Goal: Information Seeking & Learning: Learn about a topic

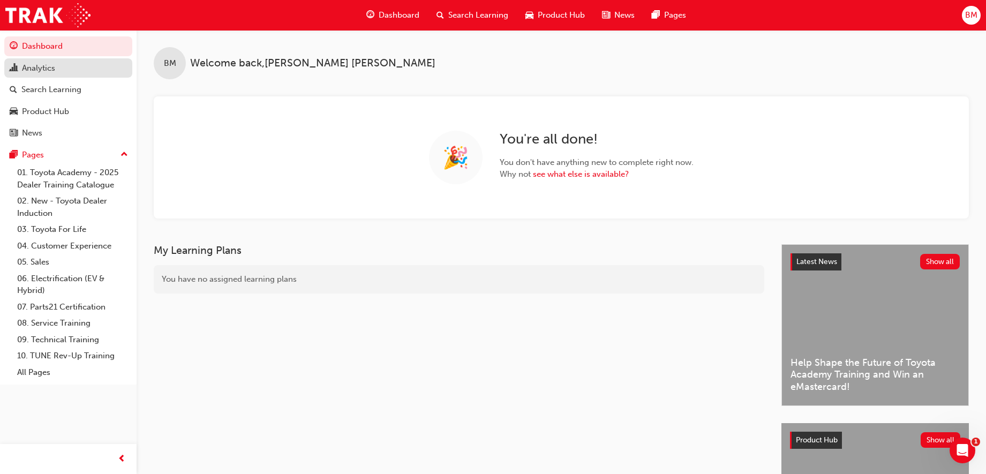
click at [40, 65] on div "Analytics" at bounding box center [38, 68] width 33 height 12
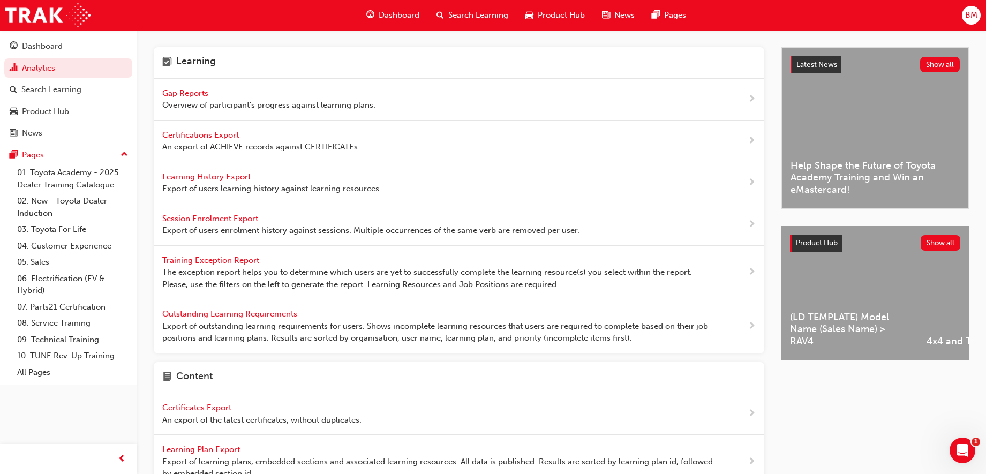
click at [191, 94] on span "Gap Reports" at bounding box center [186, 93] width 48 height 10
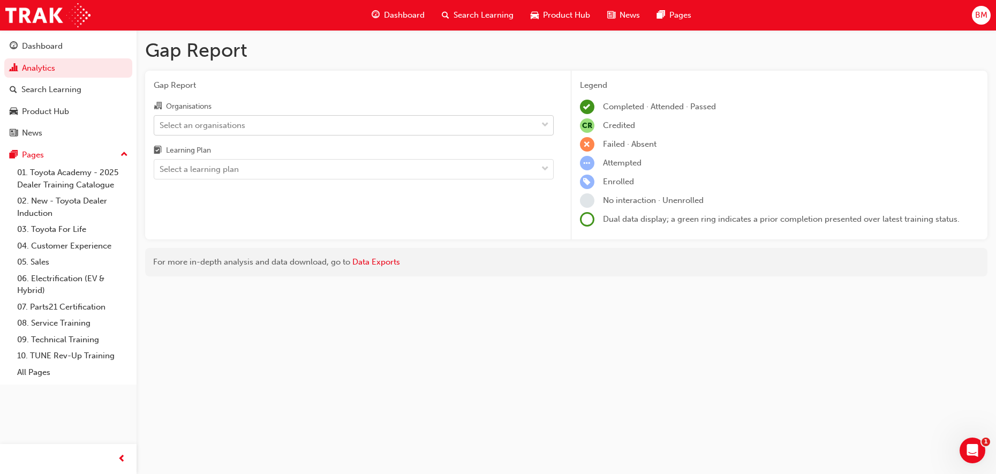
click at [229, 123] on div "Select an organisations" at bounding box center [203, 125] width 86 height 12
click at [161, 123] on input "Organisations Select an organisations" at bounding box center [160, 124] width 1 height 9
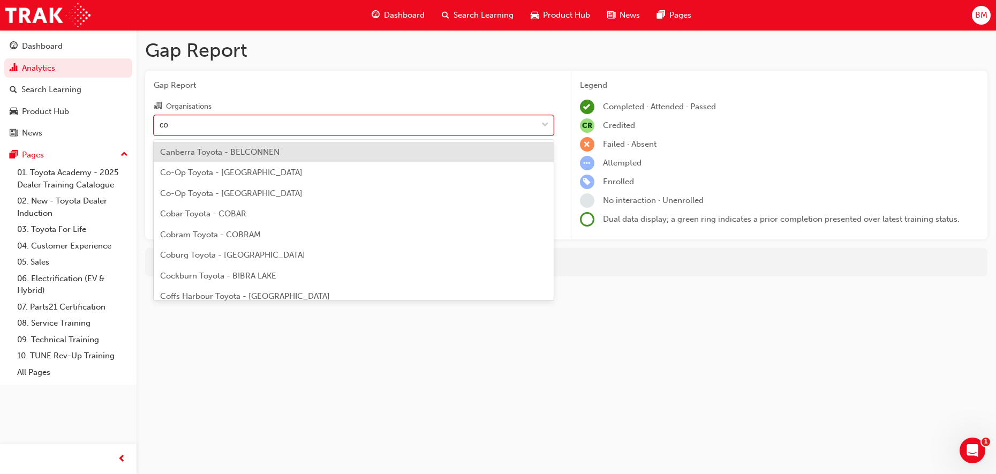
type input "cor"
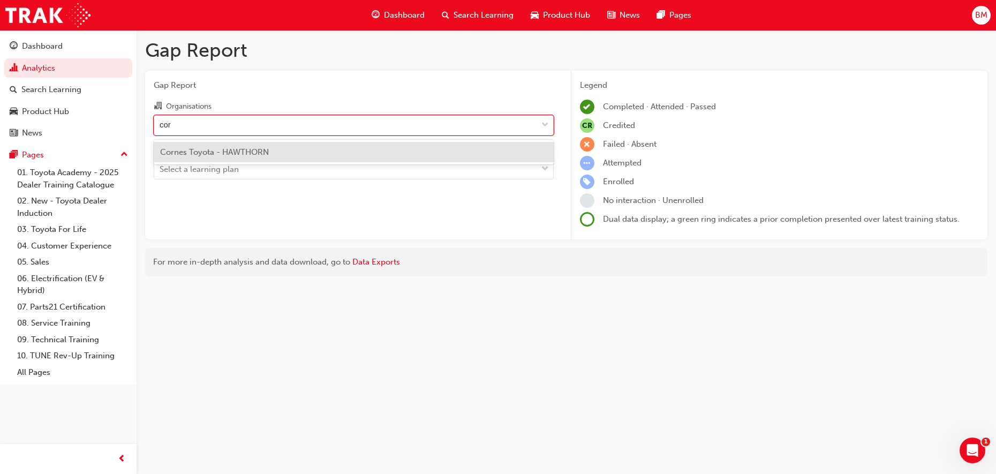
click at [224, 152] on span "Cornes Toyota - HAWTHORN" at bounding box center [214, 152] width 109 height 10
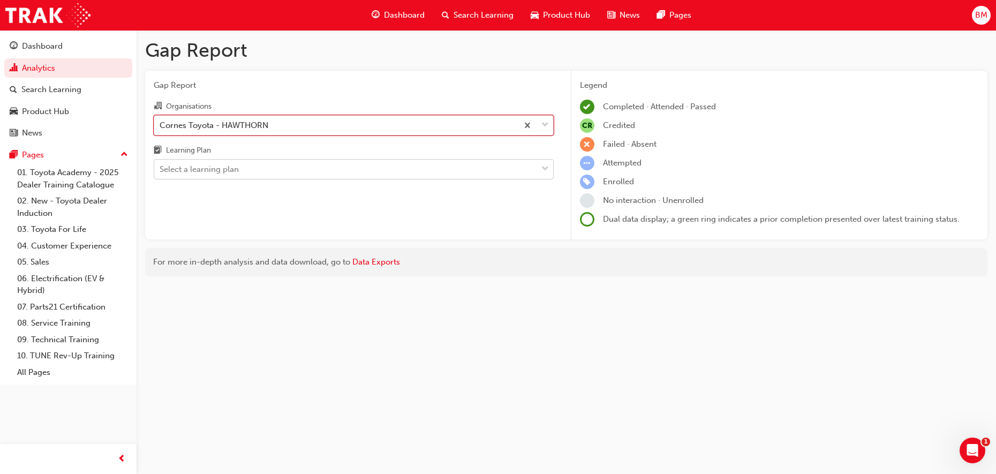
click at [212, 171] on div "Select a learning plan" at bounding box center [199, 169] width 79 height 12
click at [161, 171] on input "Learning Plan Select a learning plan" at bounding box center [160, 168] width 1 height 9
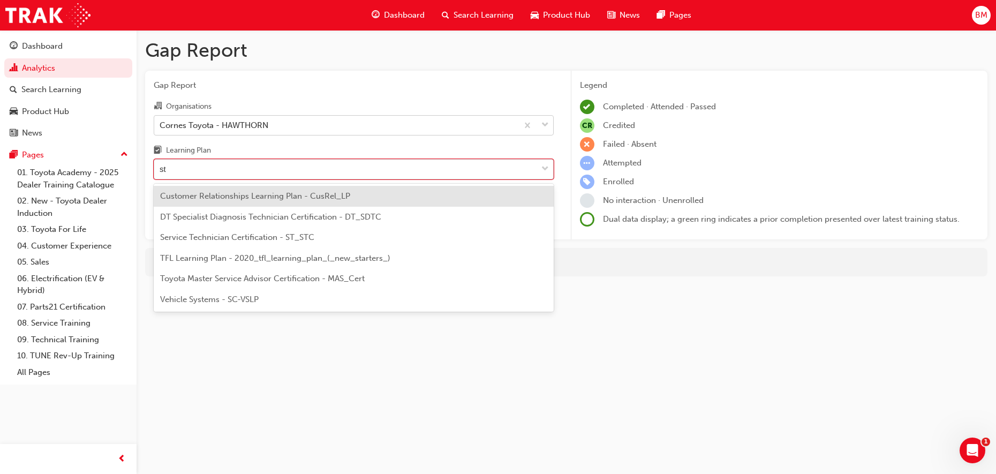
type input "stc"
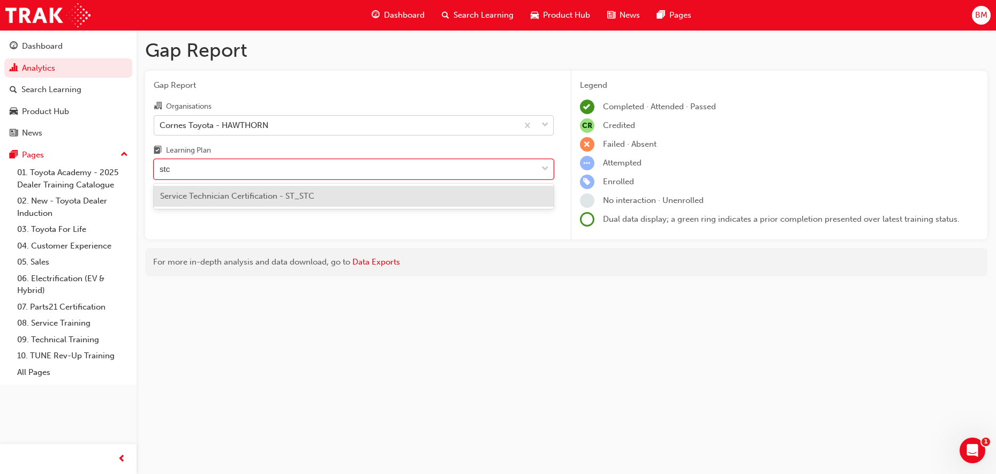
click at [261, 198] on span "Service Technician Certification - ST_STC" at bounding box center [237, 196] width 154 height 10
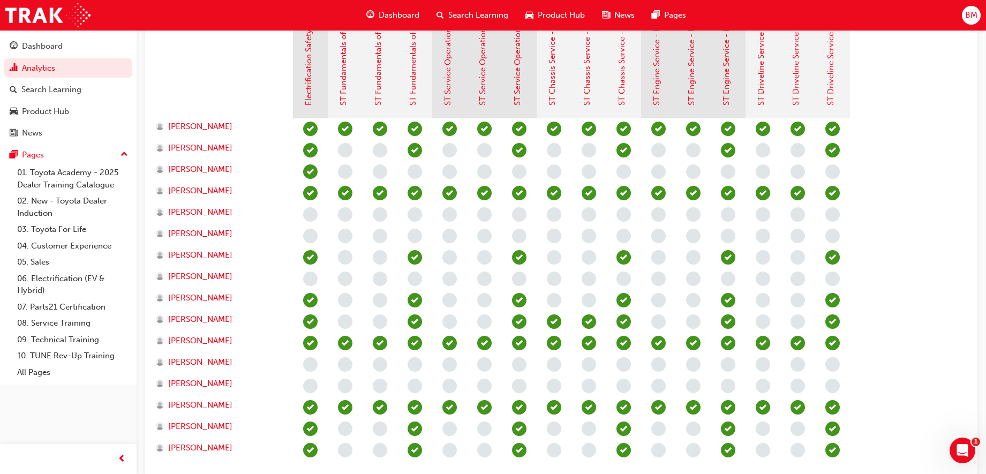
scroll to position [134, 0]
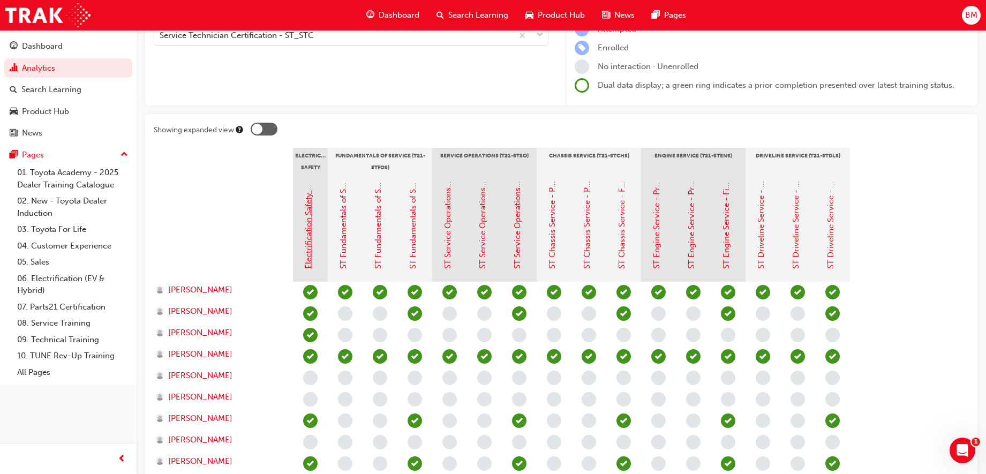
click at [309, 218] on link "Electrification Safety Module" at bounding box center [309, 216] width 10 height 106
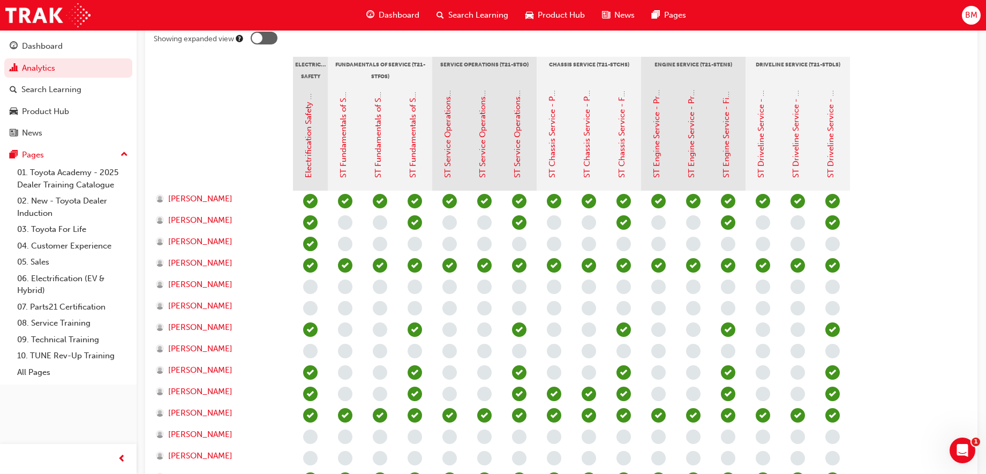
scroll to position [118, 0]
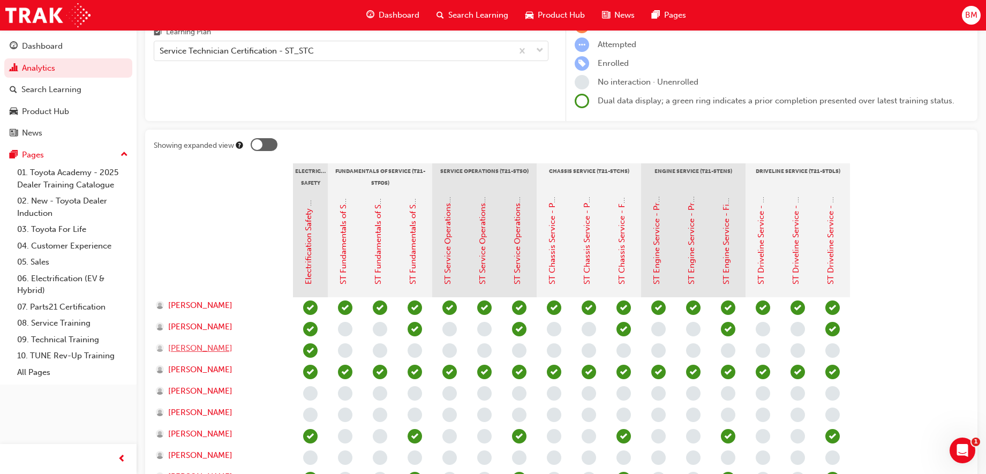
click at [197, 346] on span "[PERSON_NAME]" at bounding box center [200, 348] width 64 height 12
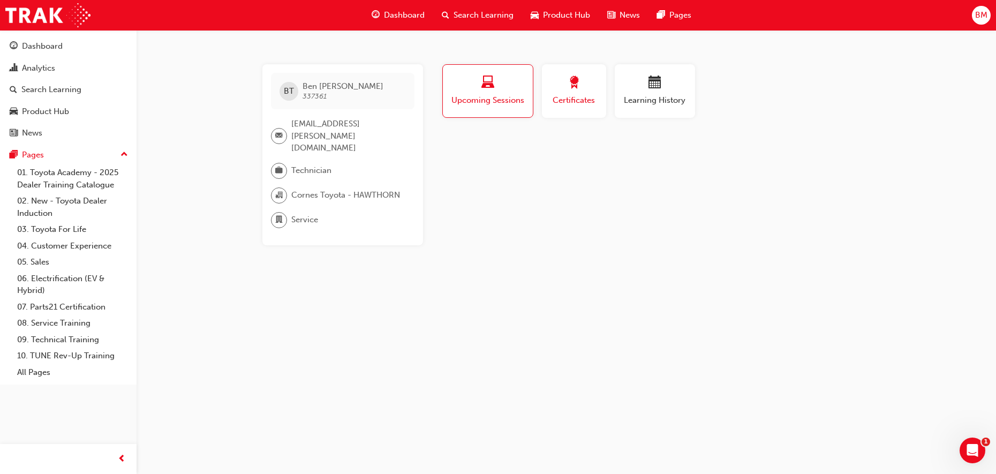
click at [572, 95] on span "Certificates" at bounding box center [574, 100] width 48 height 12
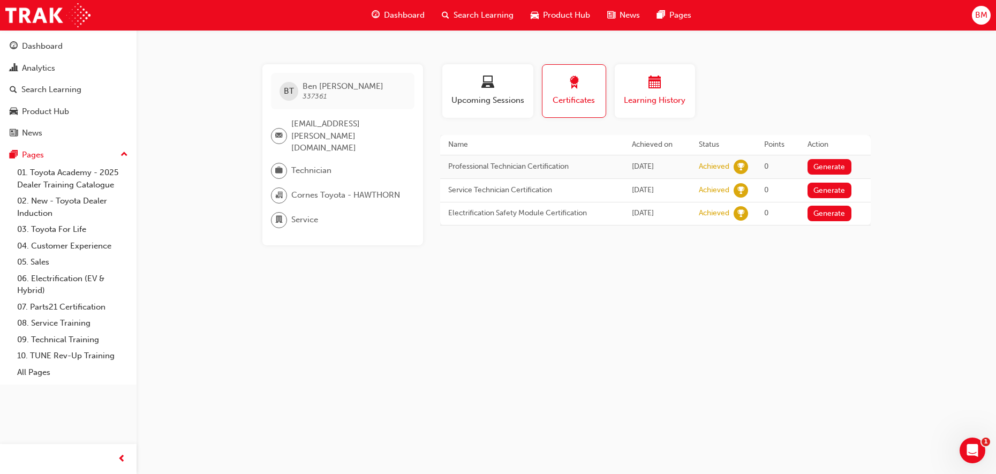
click at [676, 93] on div "Learning History" at bounding box center [655, 91] width 64 height 31
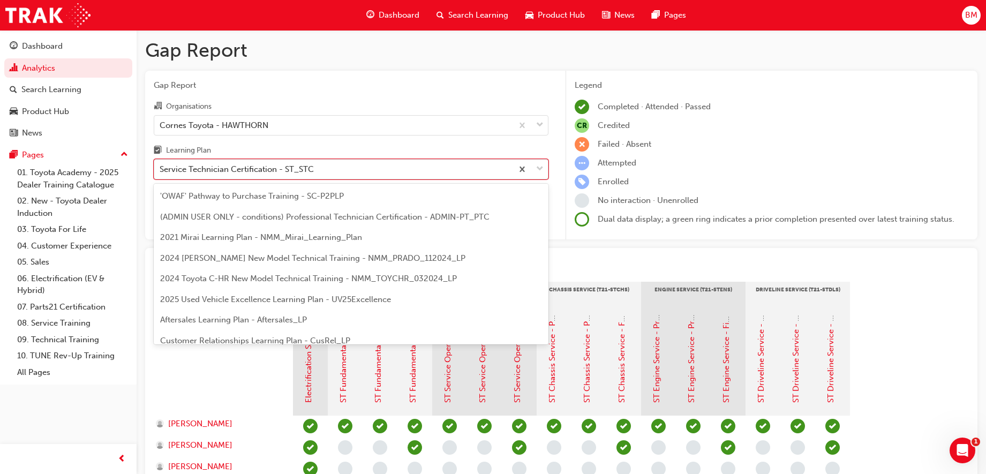
click at [328, 170] on div "Service Technician Certification - ST_STC" at bounding box center [333, 169] width 358 height 19
click at [161, 170] on input "Learning Plan option Service Technician Certification - ST_STC focused, 29 of 3…" at bounding box center [160, 168] width 1 height 9
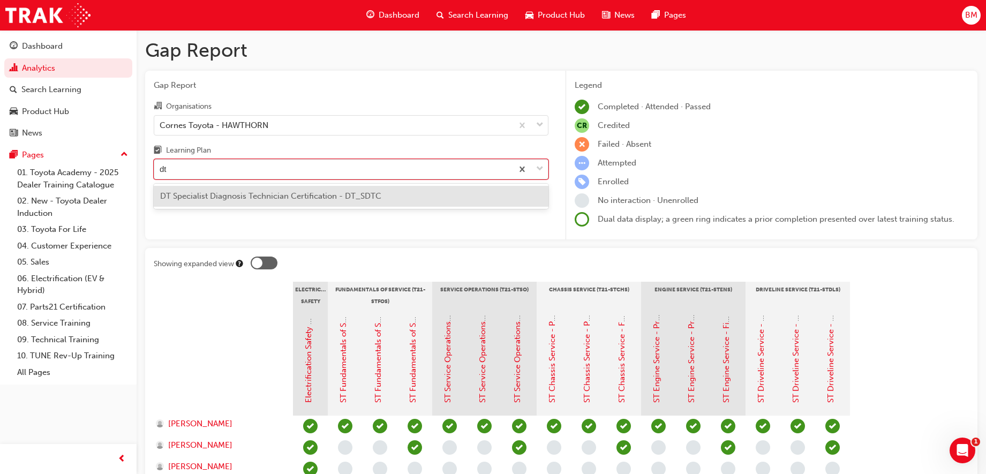
type input "dtc"
click at [337, 198] on span "DT Specialist Diagnosis Technician Certification - DT_SDTC" at bounding box center [270, 196] width 221 height 10
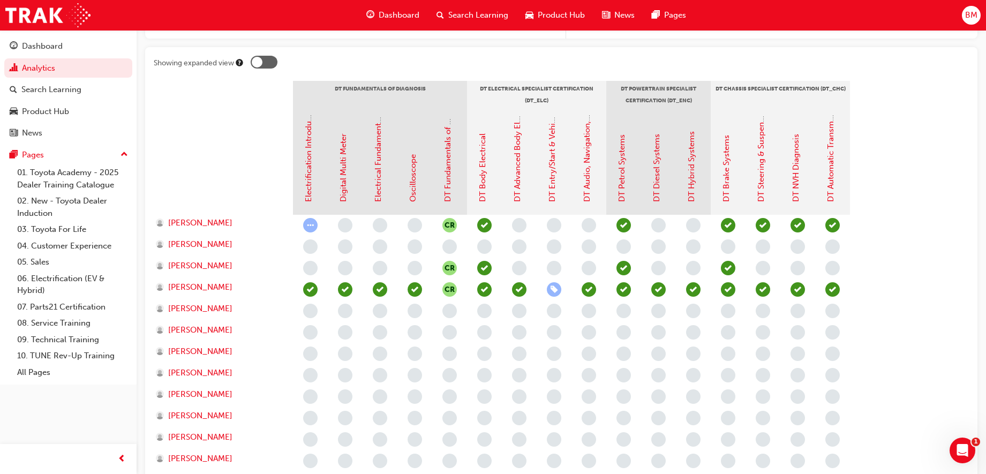
scroll to position [134, 0]
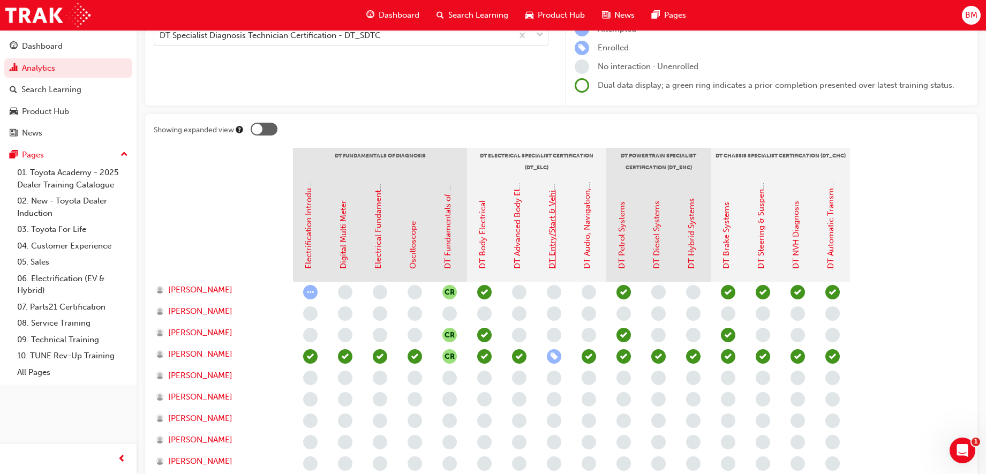
click at [551, 252] on link "DT Entry/Start & Vehicle Security Systems" at bounding box center [552, 192] width 10 height 154
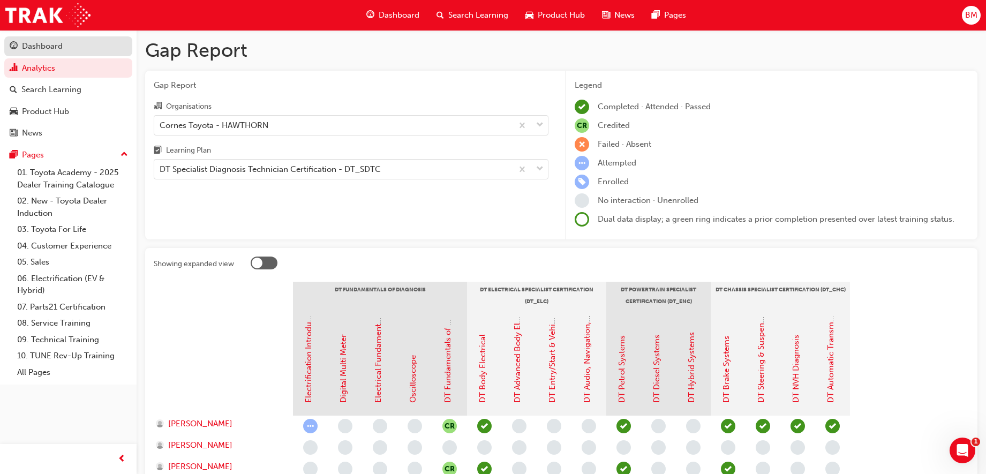
scroll to position [134, 0]
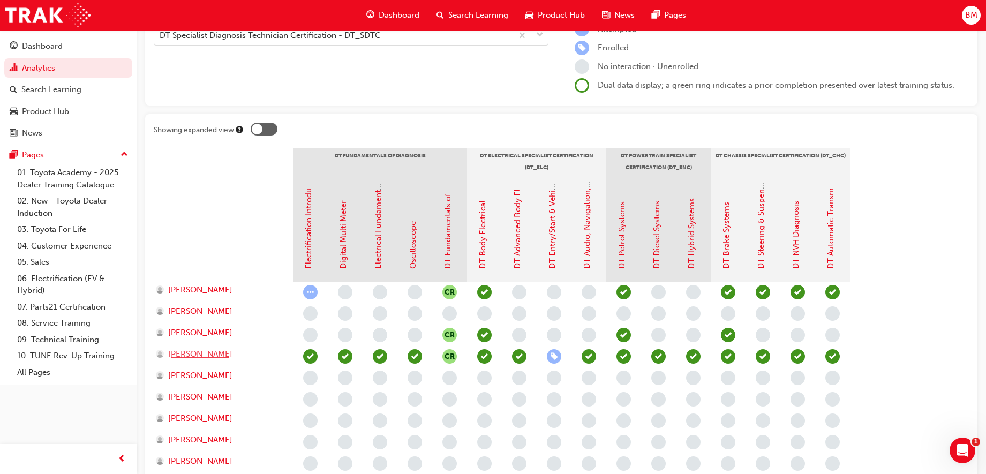
click at [189, 353] on span "[PERSON_NAME]" at bounding box center [200, 354] width 64 height 12
